Goal: Transaction & Acquisition: Purchase product/service

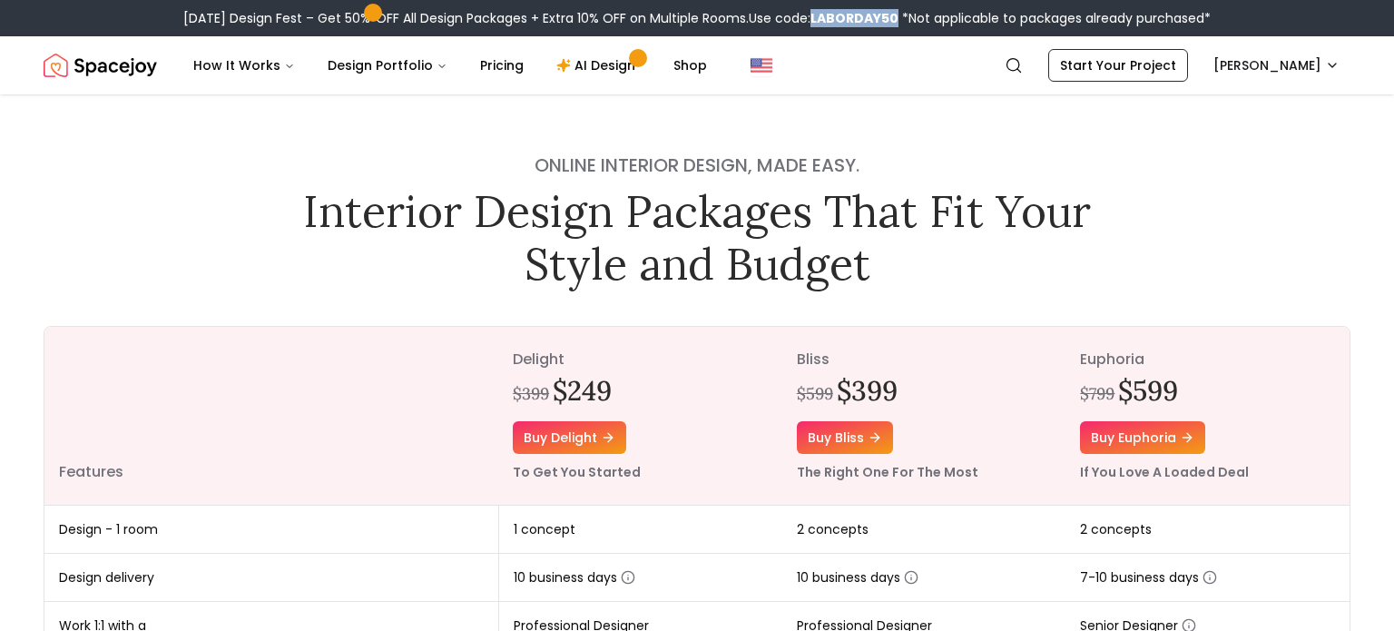
drag, startPoint x: 815, startPoint y: 16, endPoint x: 908, endPoint y: 16, distance: 93.5
click at [908, 16] on div "[DATE] Design Fest – Get 50% OFF All Design Packages + Extra 10% OFF on Multipl…" at bounding box center [696, 18] width 1027 height 18
copy span ": LABORDAY50"
click at [585, 439] on link "Buy delight" at bounding box center [569, 437] width 113 height 33
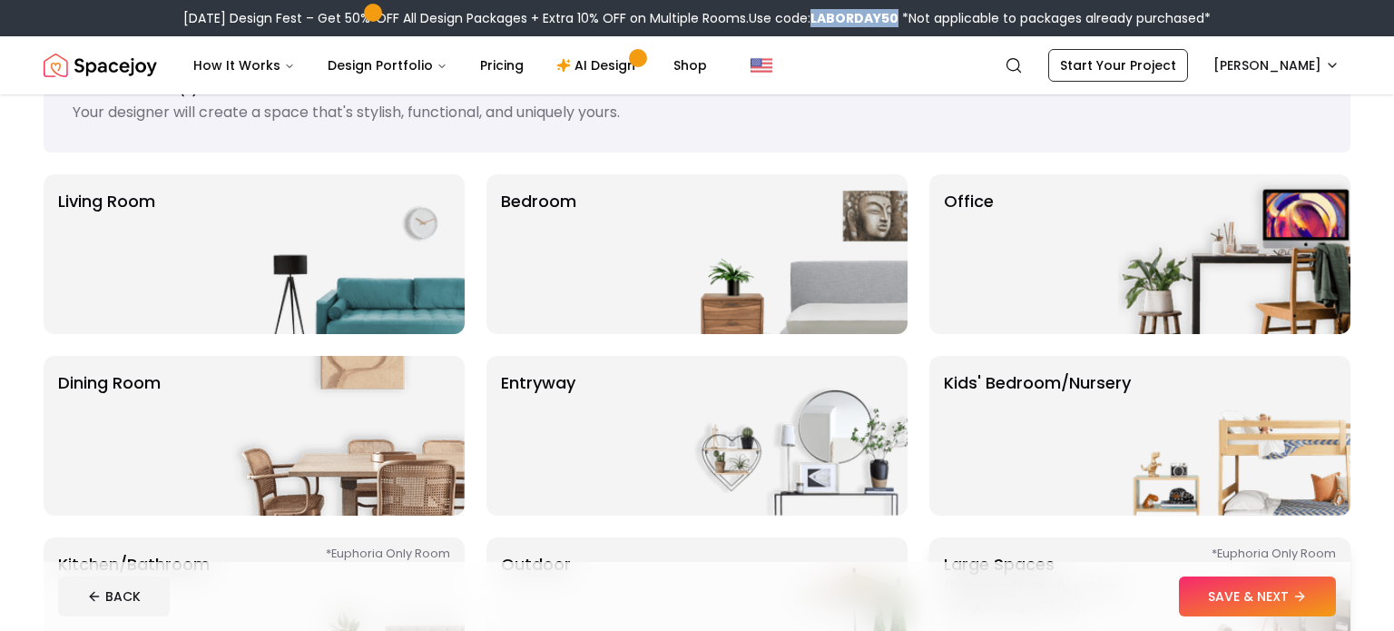
scroll to position [75, 0]
click at [336, 286] on img at bounding box center [348, 255] width 232 height 160
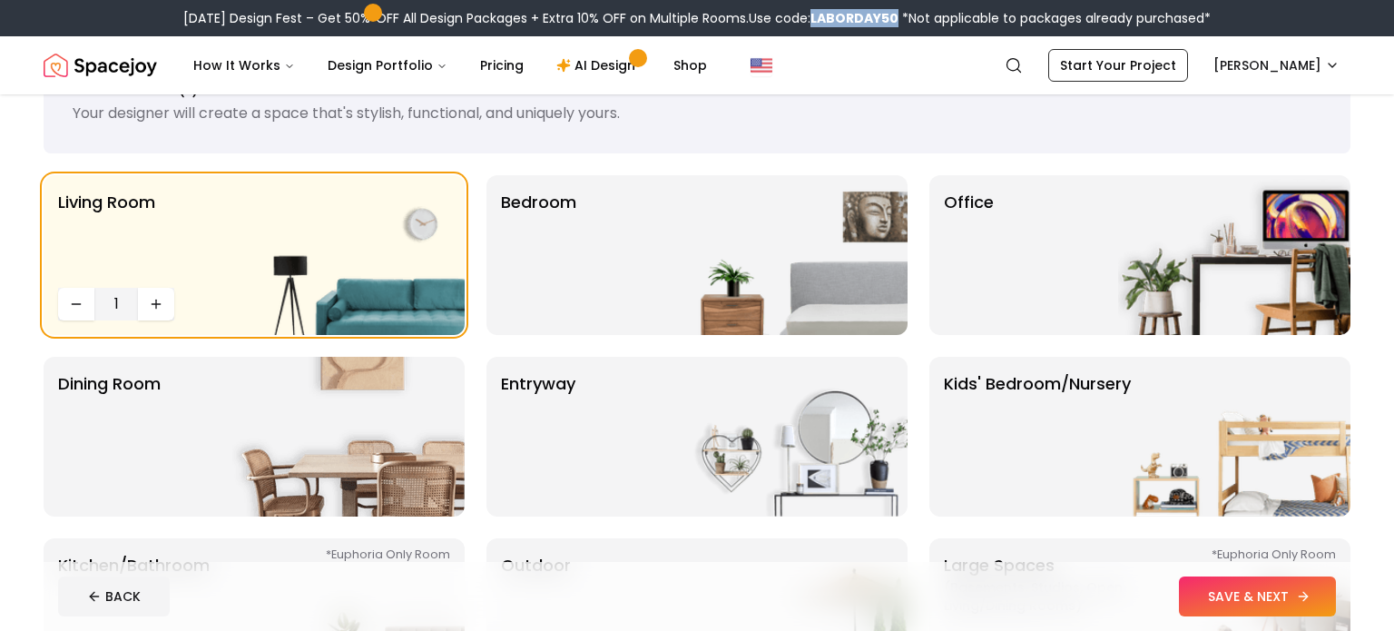
click at [1281, 613] on button "SAVE & NEXT" at bounding box center [1257, 596] width 157 height 40
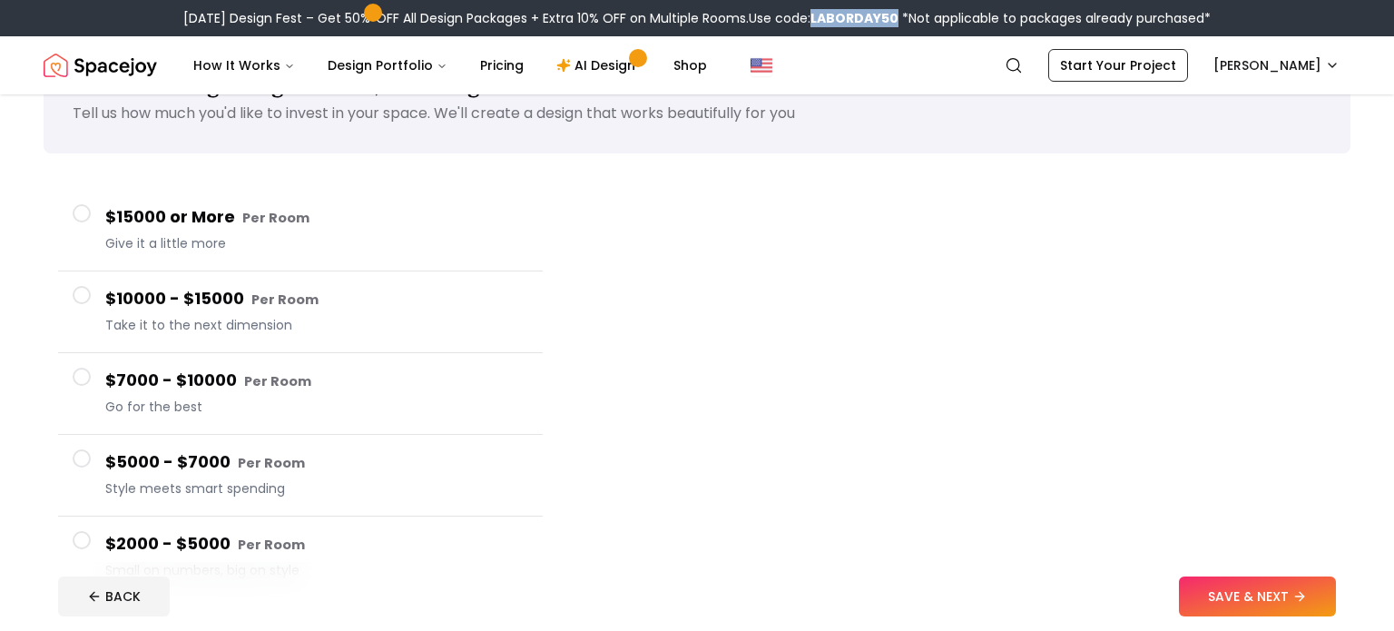
click at [191, 554] on h4 "$2000 - $5000 Per Room" at bounding box center [316, 544] width 423 height 26
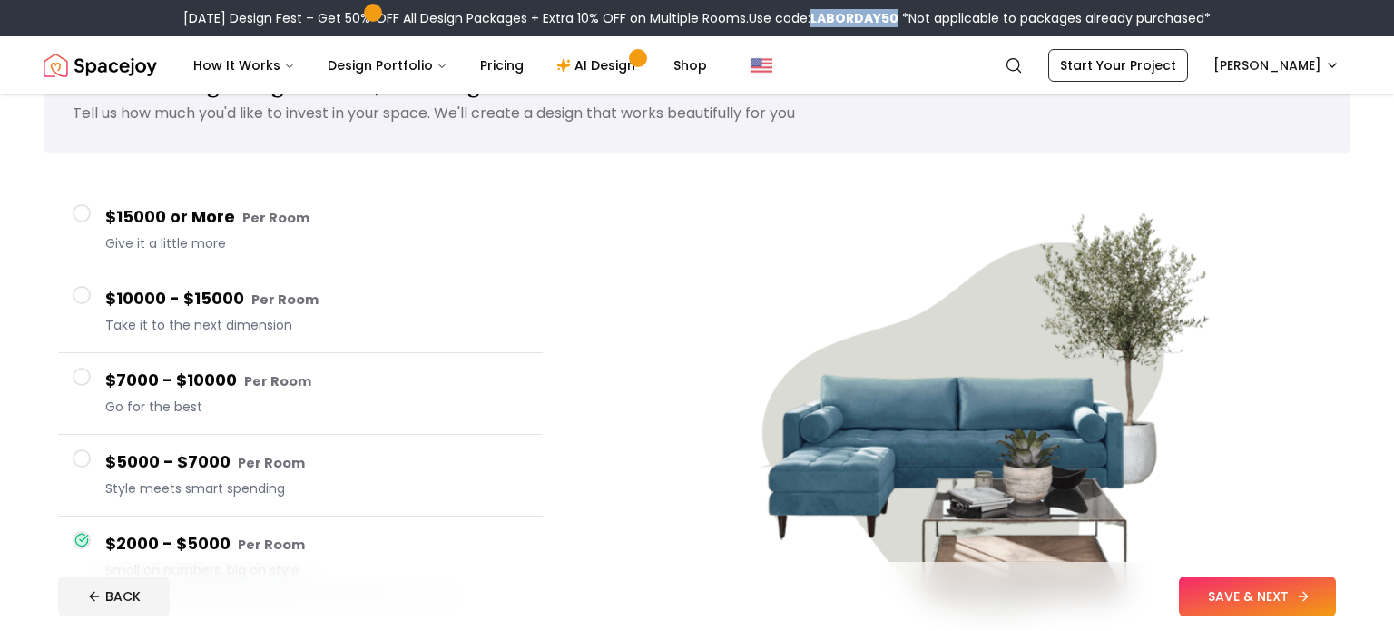
click at [1218, 594] on button "SAVE & NEXT" at bounding box center [1257, 596] width 157 height 40
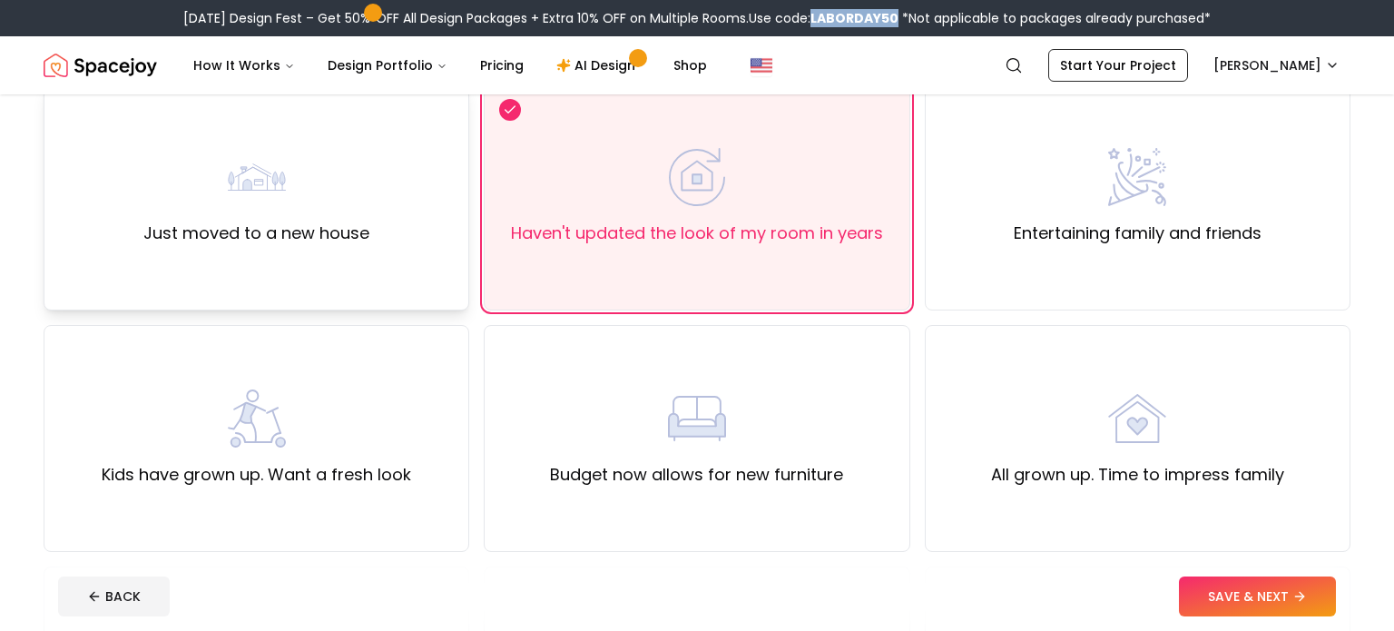
scroll to position [168, 0]
click at [131, 221] on div "Just moved to a new house" at bounding box center [257, 196] width 426 height 227
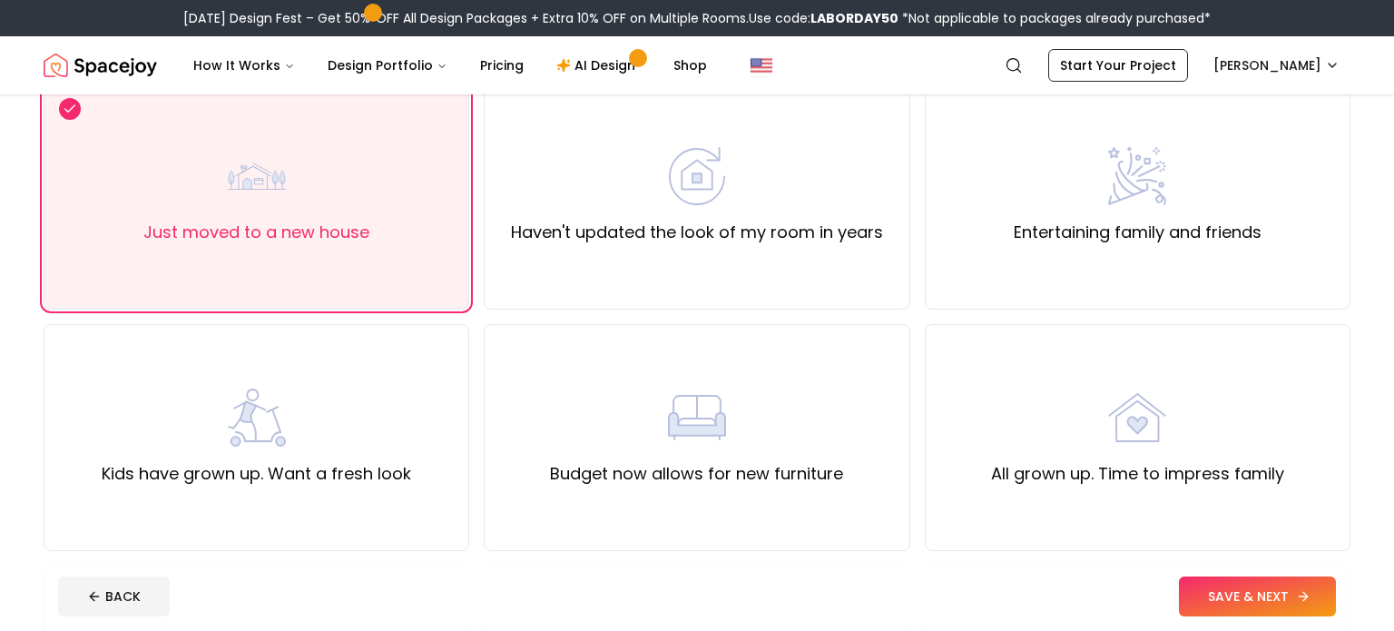
click at [1245, 608] on button "SAVE & NEXT" at bounding box center [1257, 596] width 157 height 40
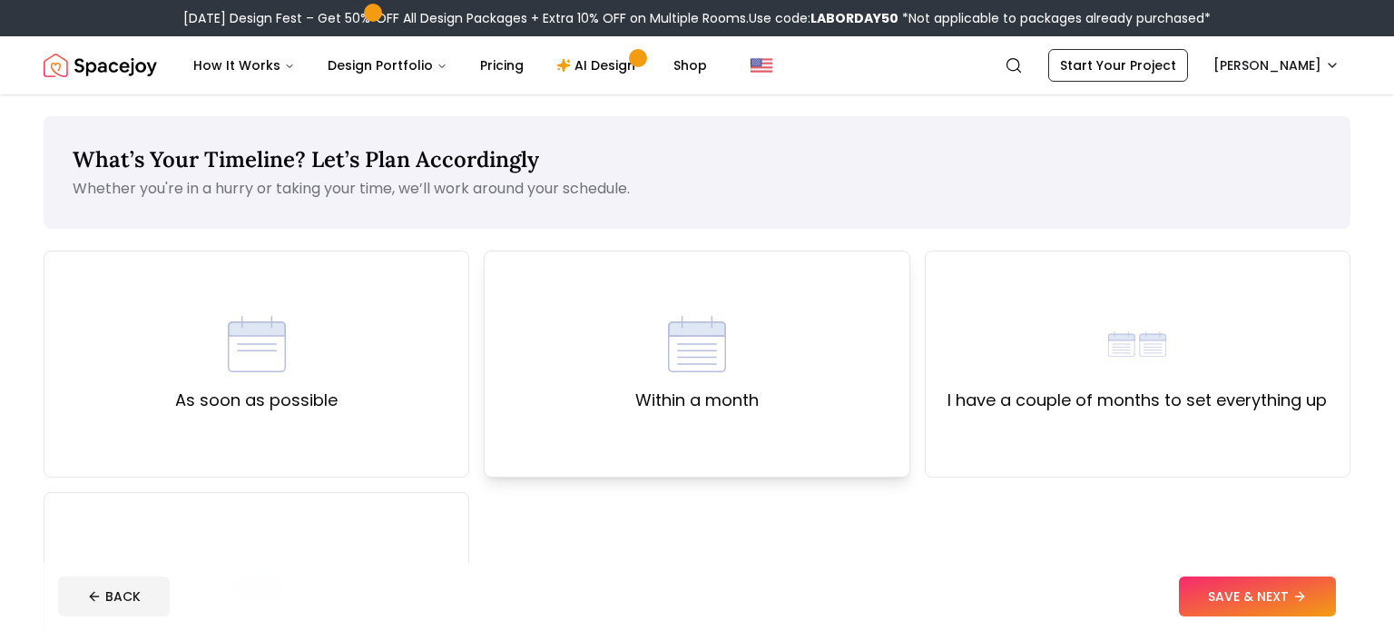
click at [839, 394] on div "Within a month" at bounding box center [697, 363] width 426 height 227
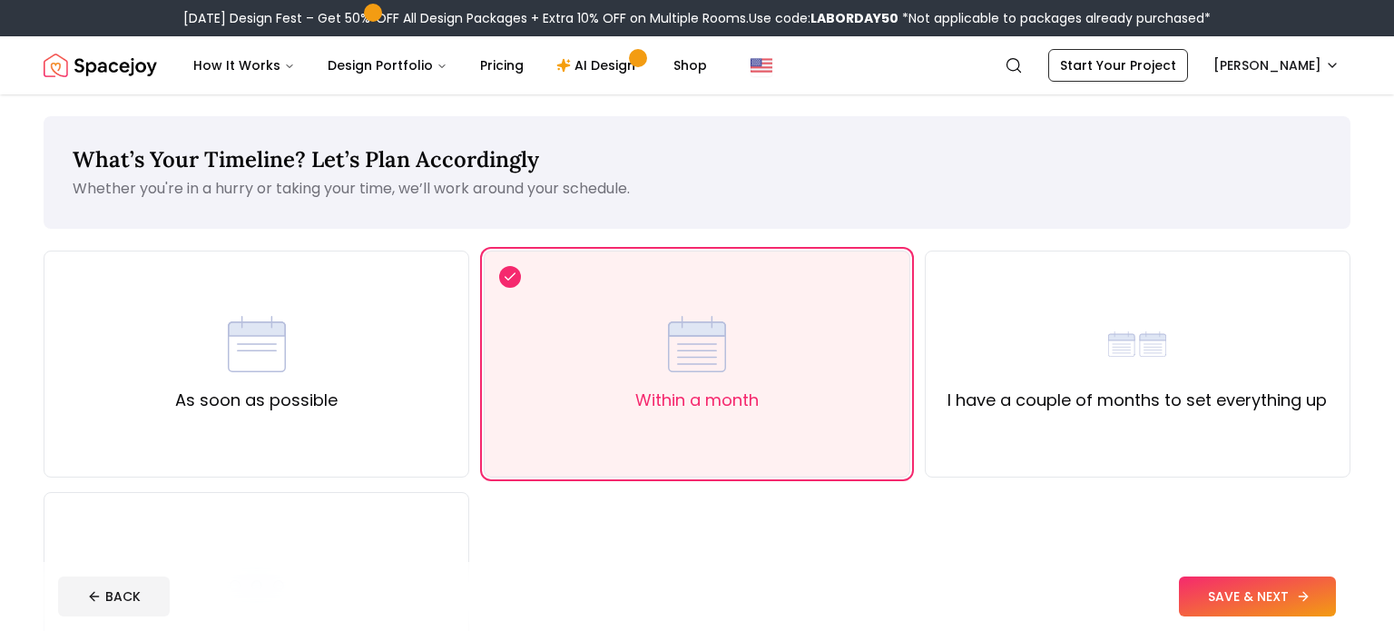
click at [1233, 599] on button "SAVE & NEXT" at bounding box center [1257, 596] width 157 height 40
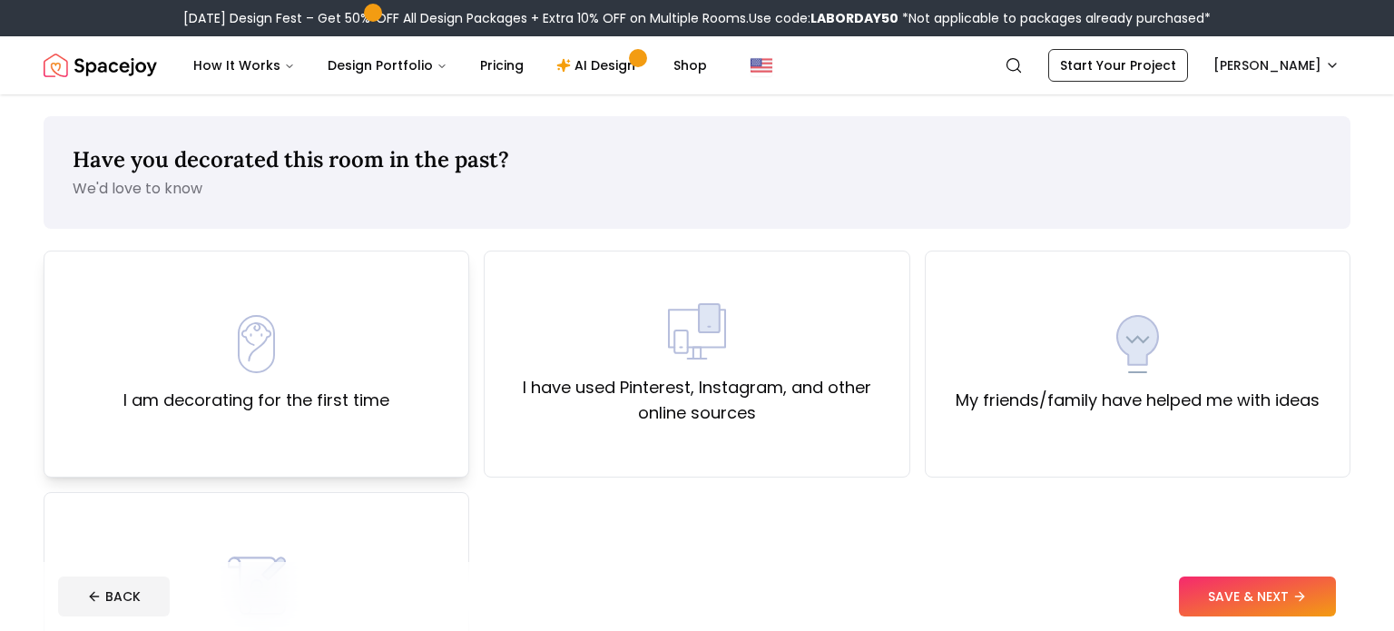
click at [302, 376] on div "I am decorating for the first time" at bounding box center [256, 364] width 266 height 98
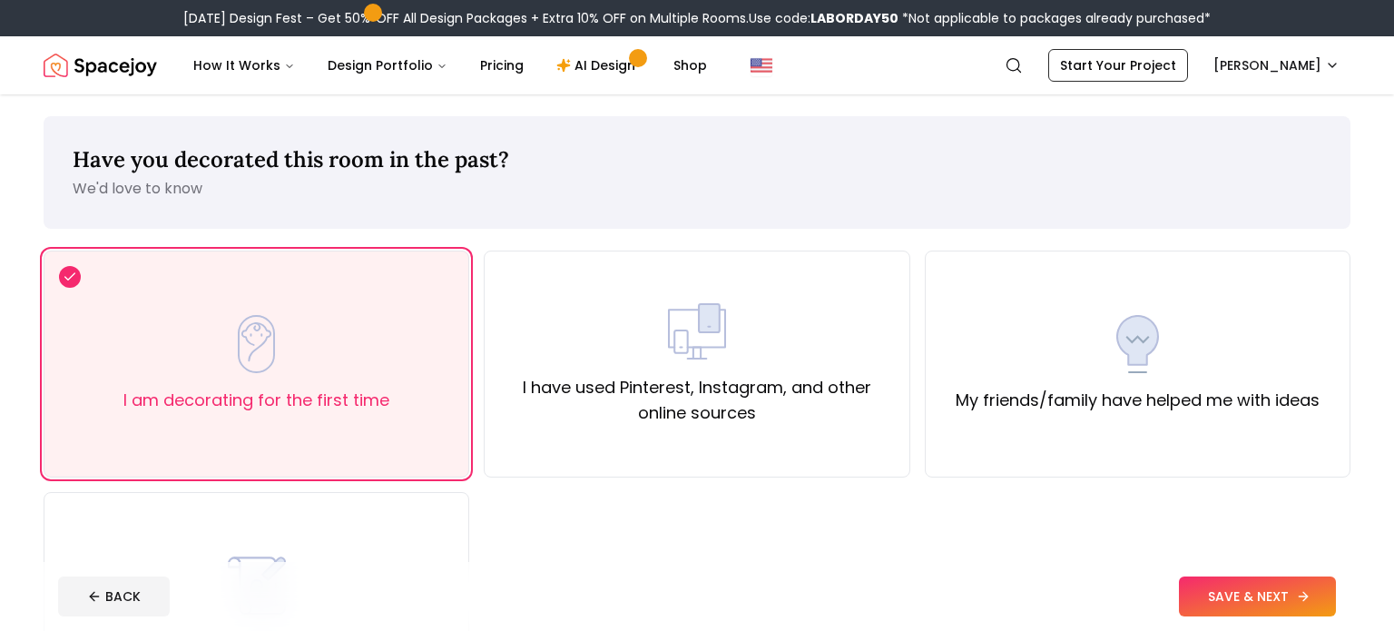
click at [1212, 586] on button "SAVE & NEXT" at bounding box center [1257, 596] width 157 height 40
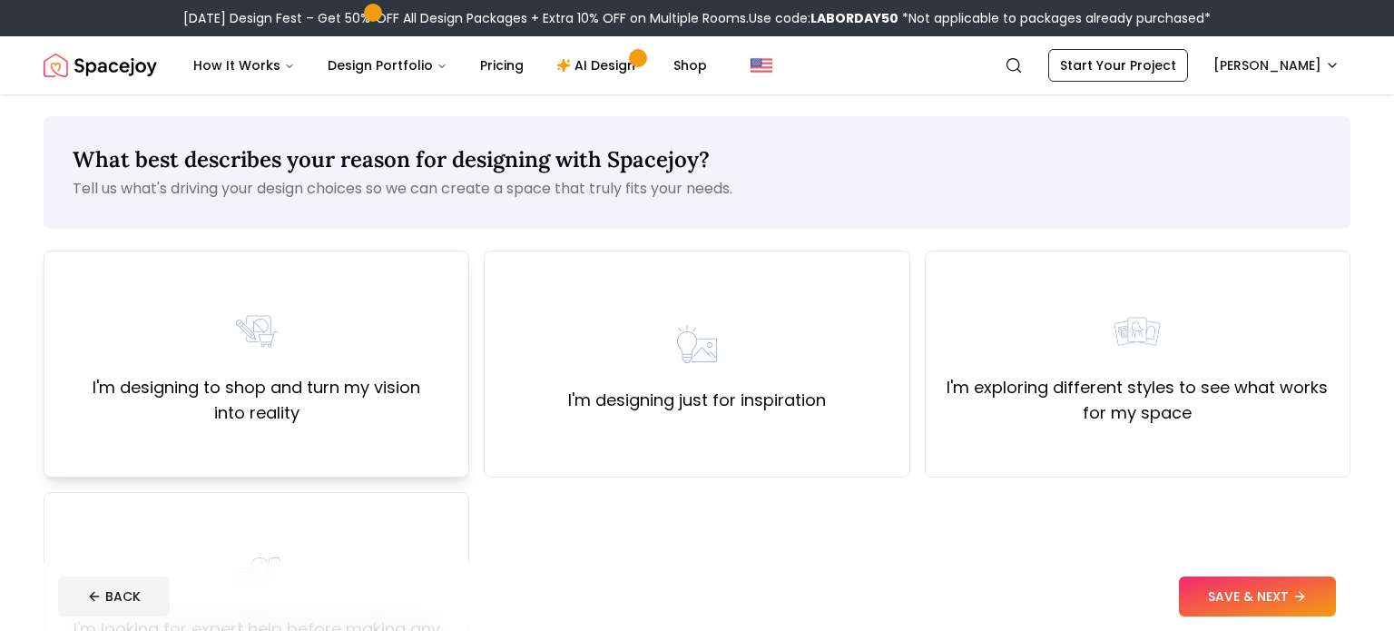
click at [433, 452] on div "I'm designing to shop and turn my vision into reality" at bounding box center [257, 363] width 426 height 227
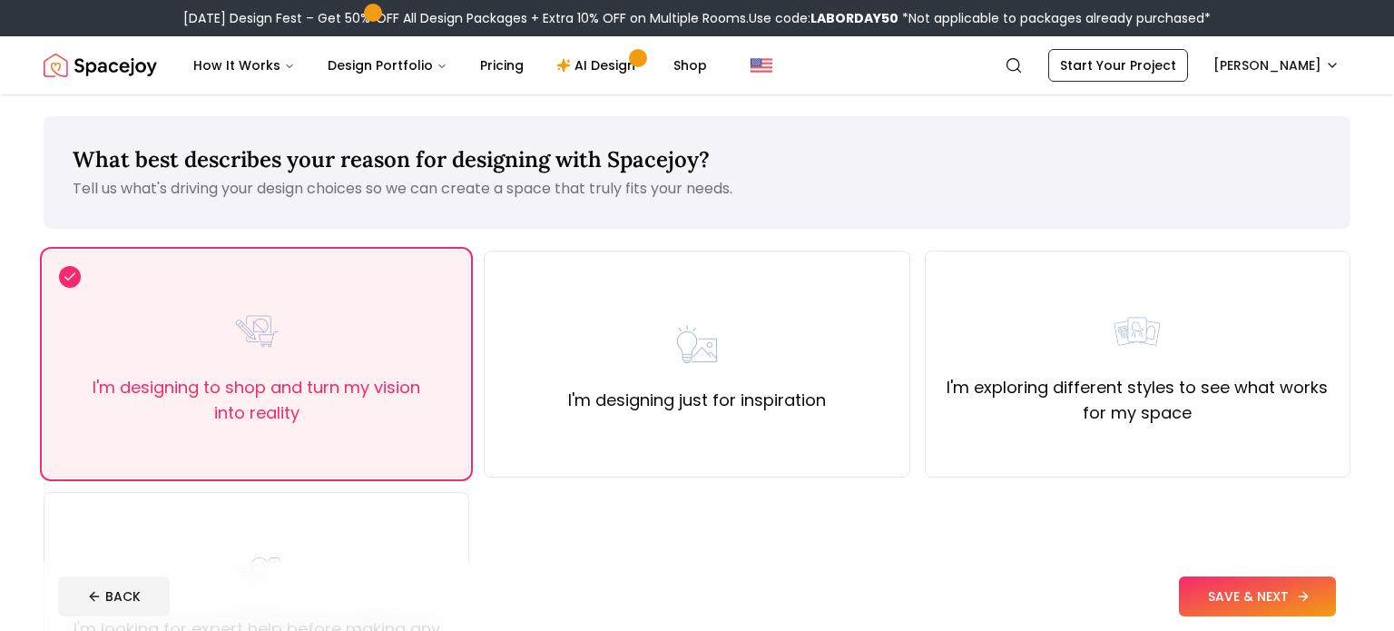
click at [1254, 586] on button "SAVE & NEXT" at bounding box center [1257, 596] width 157 height 40
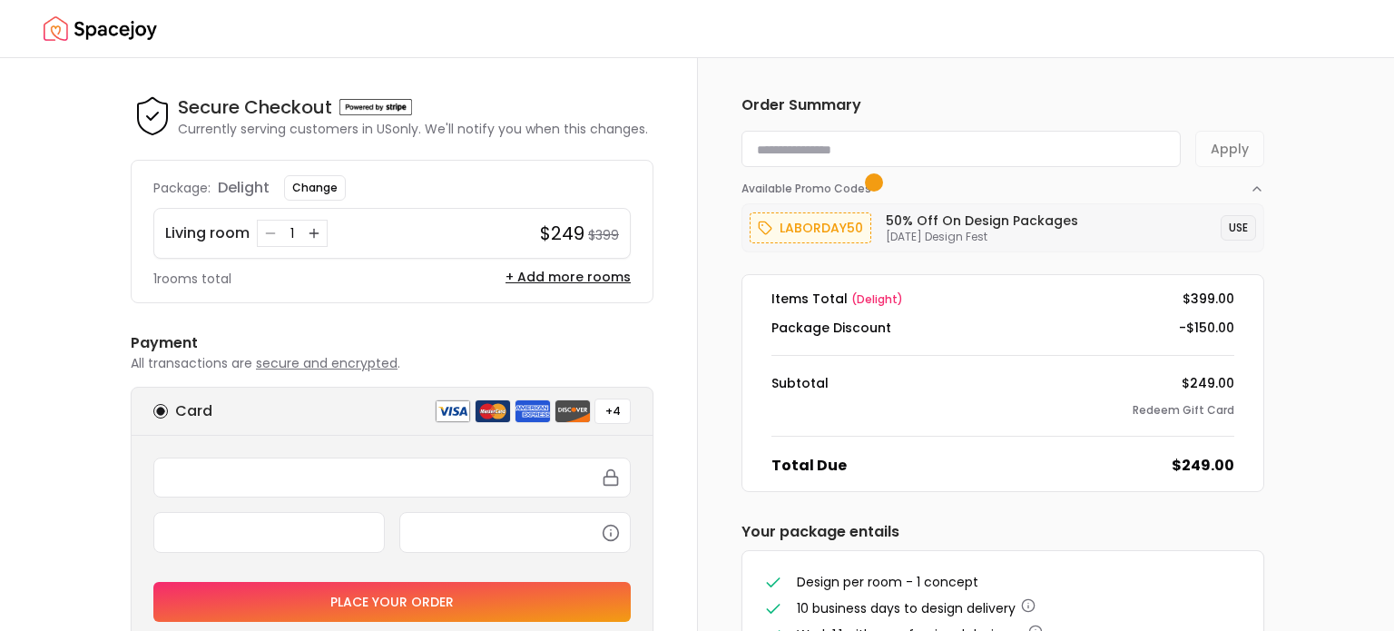
click at [1240, 228] on button "USE" at bounding box center [1238, 227] width 35 height 25
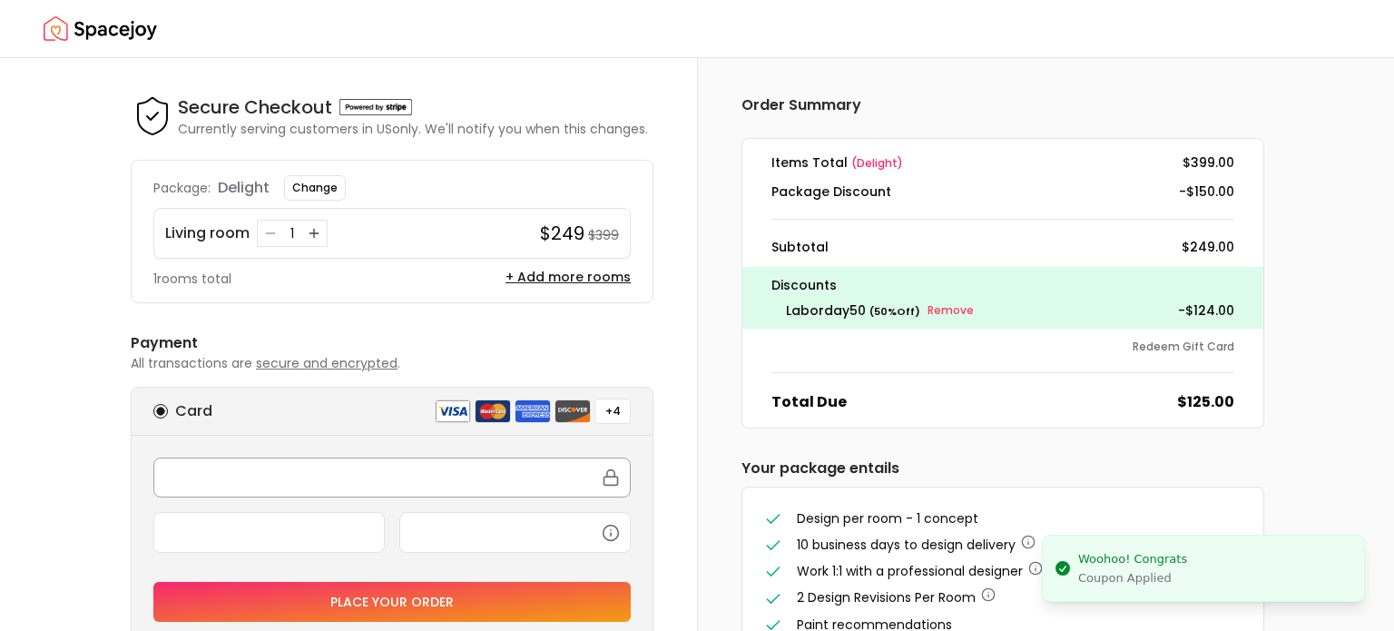
click at [291, 486] on div at bounding box center [391, 477] width 477 height 40
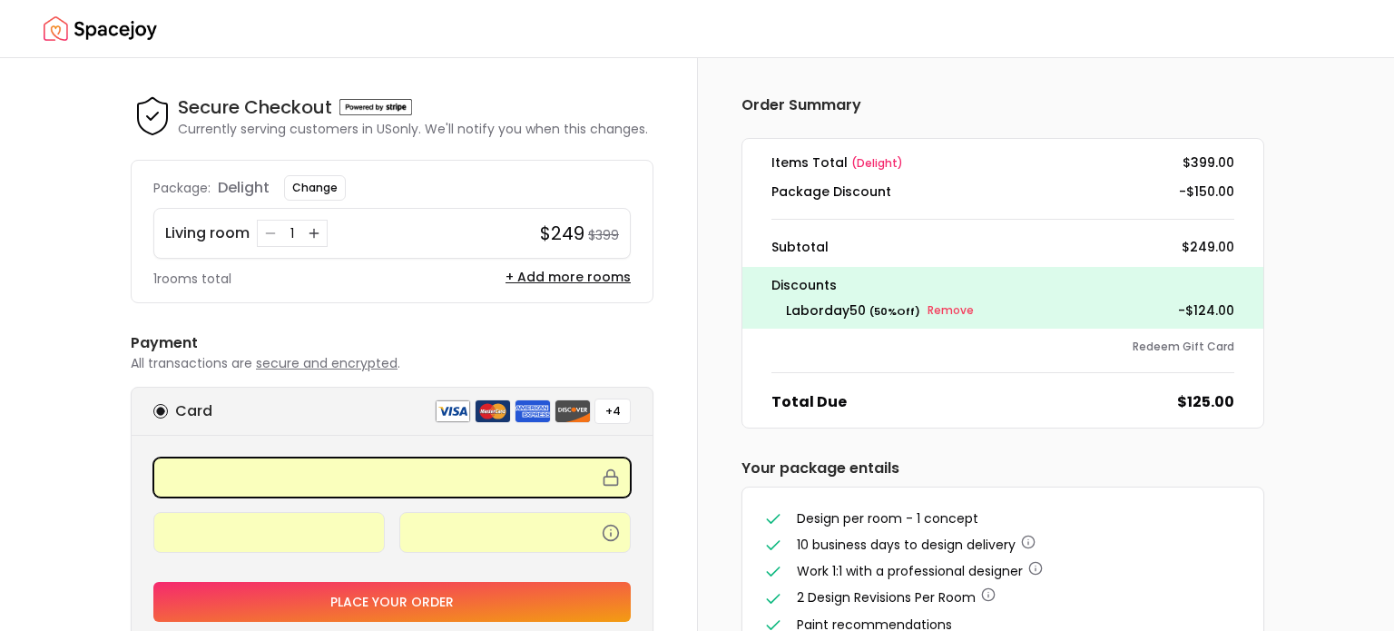
click at [687, 405] on div "Secure Checkout Secure Checkout Currently serving customers in [GEOGRAPHIC_DATA…" at bounding box center [392, 439] width 610 height 762
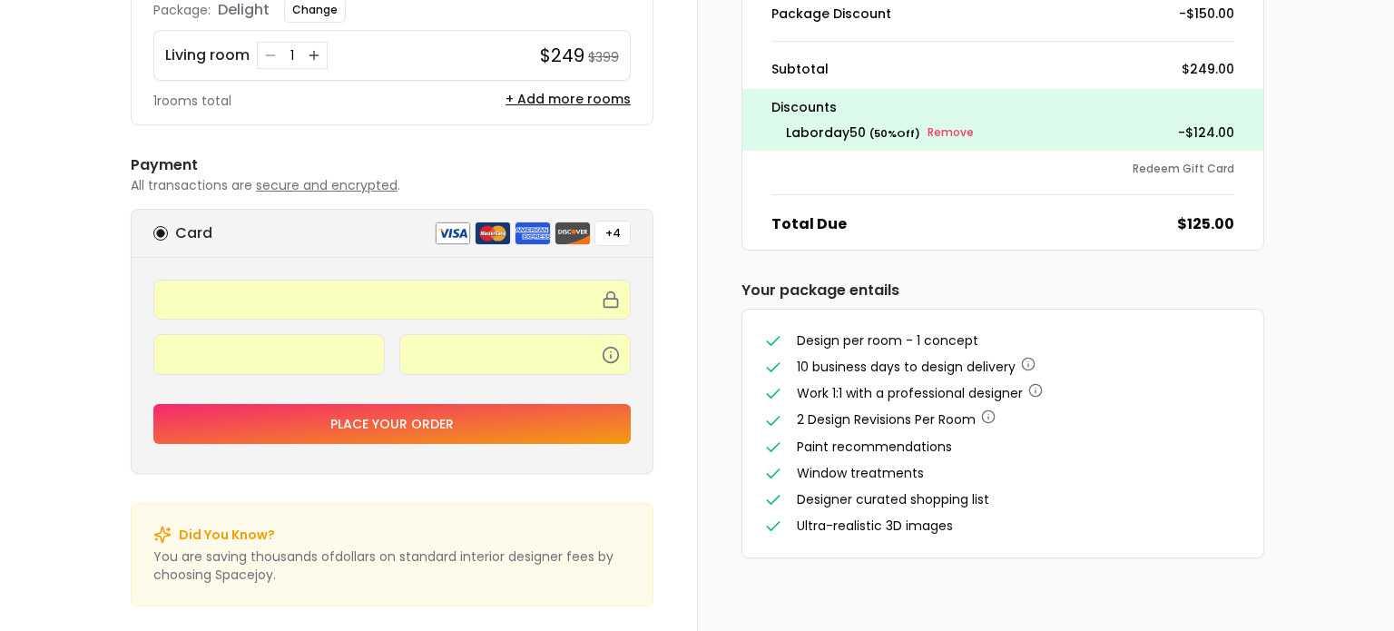
scroll to position [183, 0]
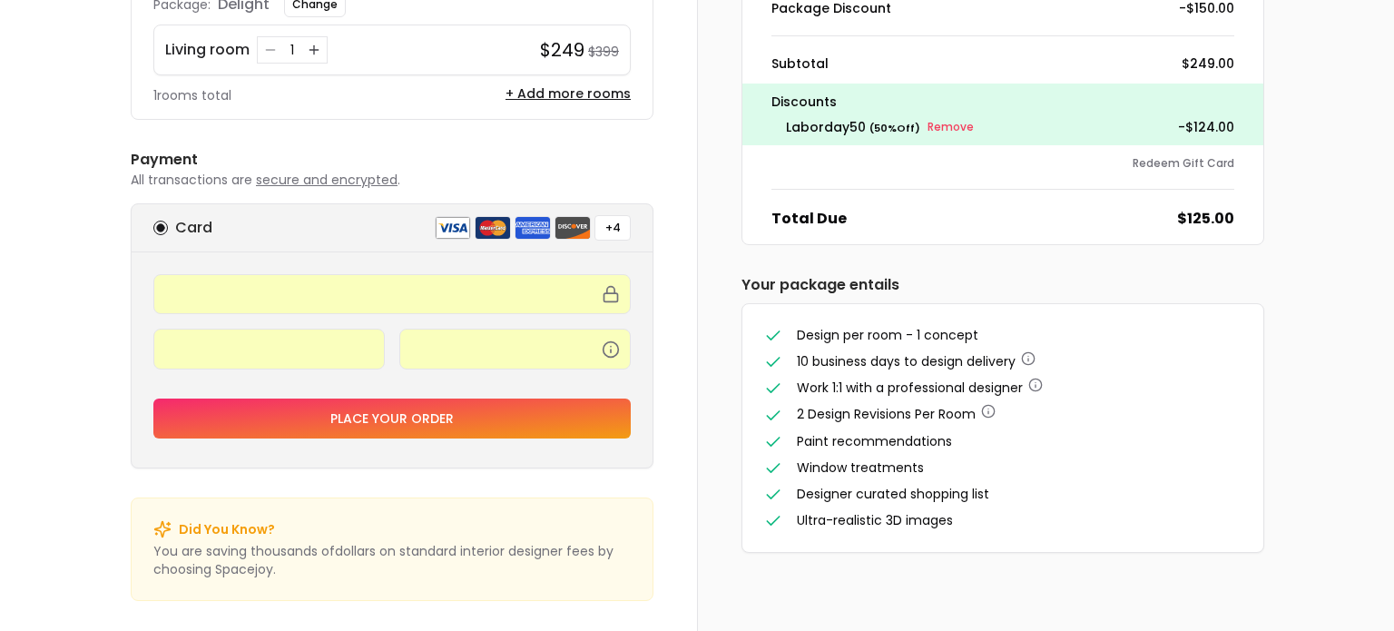
click at [532, 430] on button "Place your order" at bounding box center [391, 418] width 477 height 40
